Goal: Navigation & Orientation: Find specific page/section

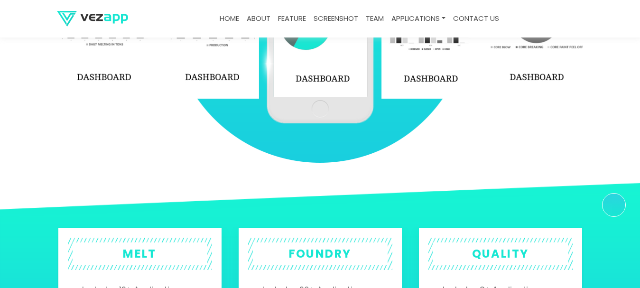
scroll to position [1897, 0]
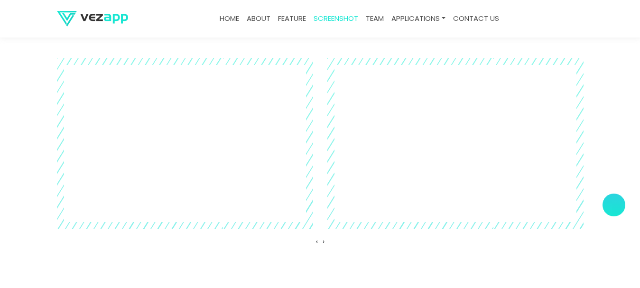
scroll to position [2134, 0]
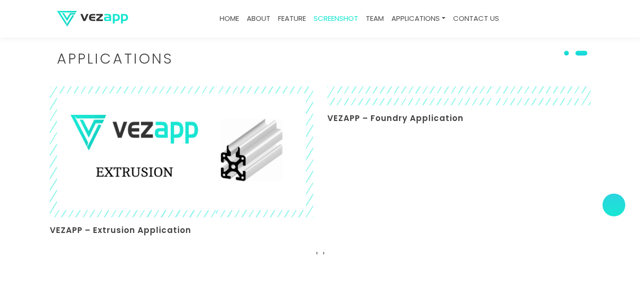
click at [263, 20] on link "about" at bounding box center [258, 18] width 31 height 18
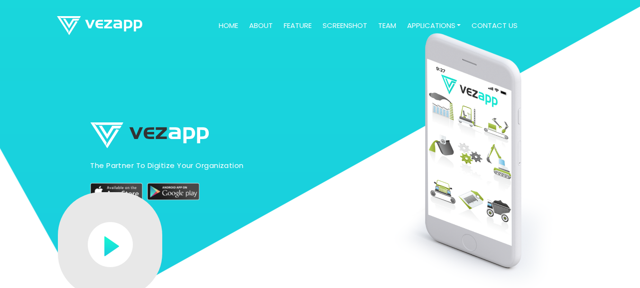
click at [92, 16] on link at bounding box center [99, 26] width 85 height 24
click at [105, 21] on img at bounding box center [99, 25] width 85 height 19
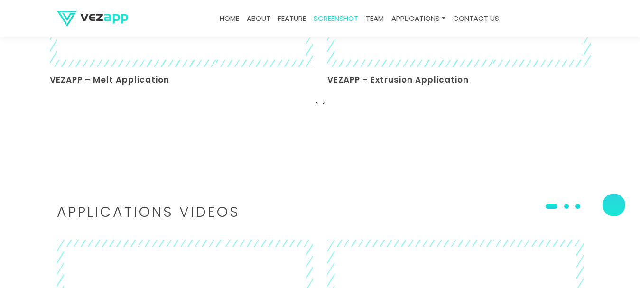
scroll to position [2000, 0]
